Goal: Information Seeking & Learning: Learn about a topic

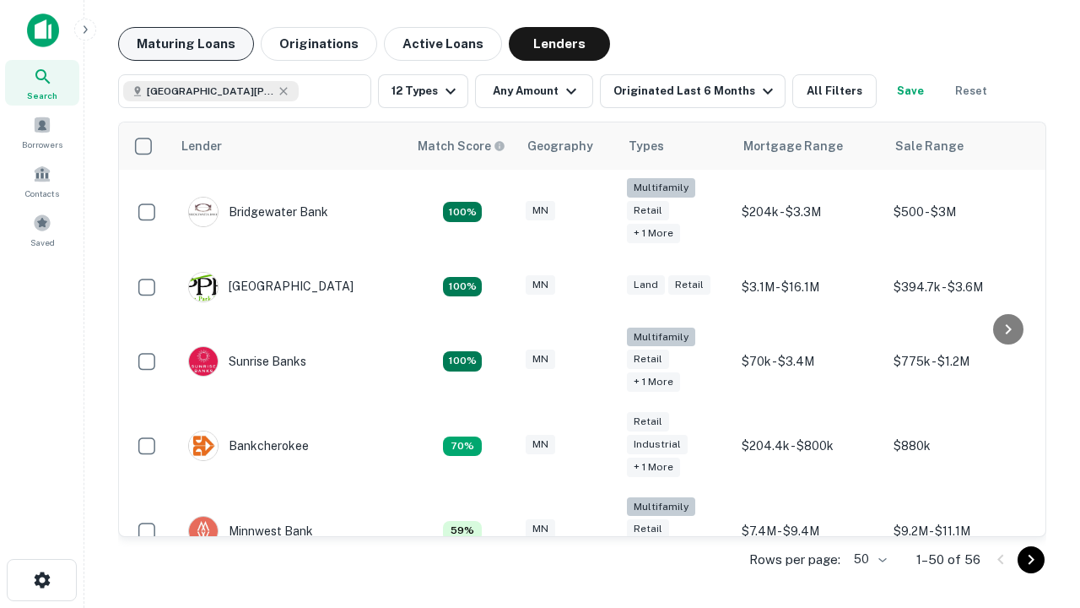
click at [186, 44] on button "Maturing Loans" at bounding box center [186, 44] width 136 height 34
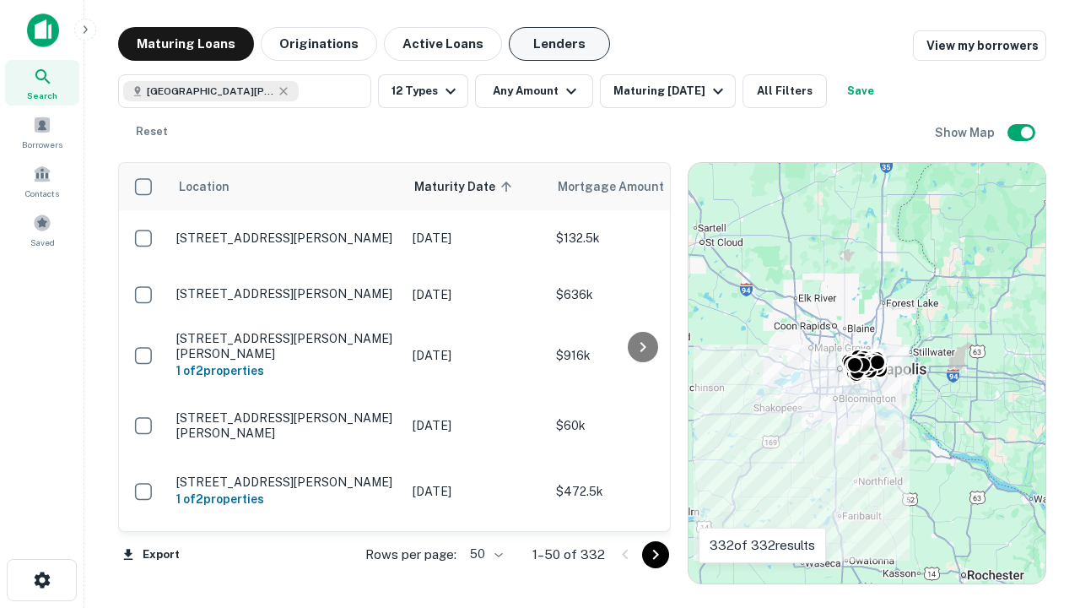
click at [559, 44] on button "Lenders" at bounding box center [559, 44] width 101 height 34
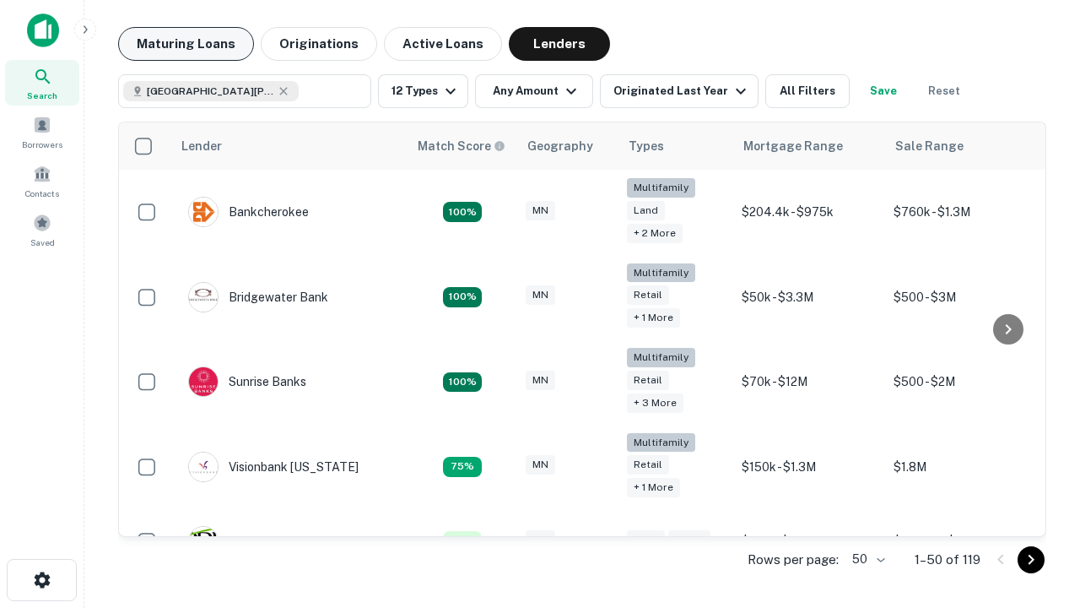
click at [186, 44] on button "Maturing Loans" at bounding box center [186, 44] width 136 height 34
